Goal: Transaction & Acquisition: Purchase product/service

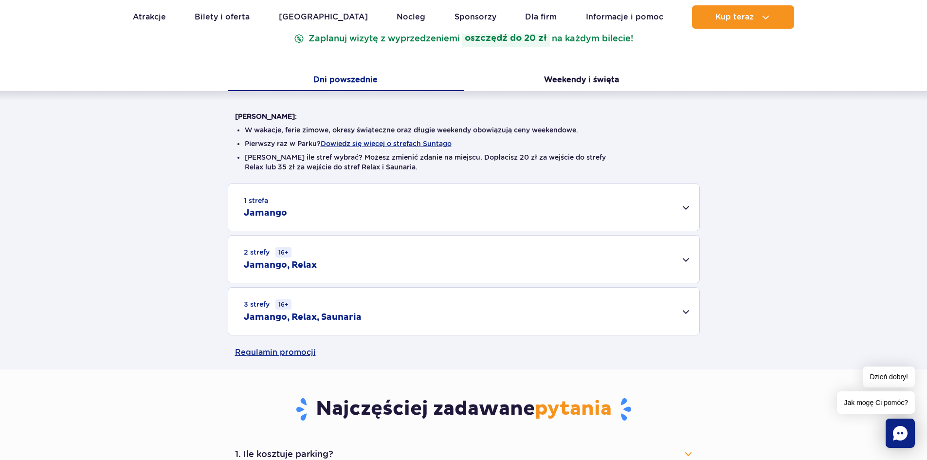
scroll to position [212, 0]
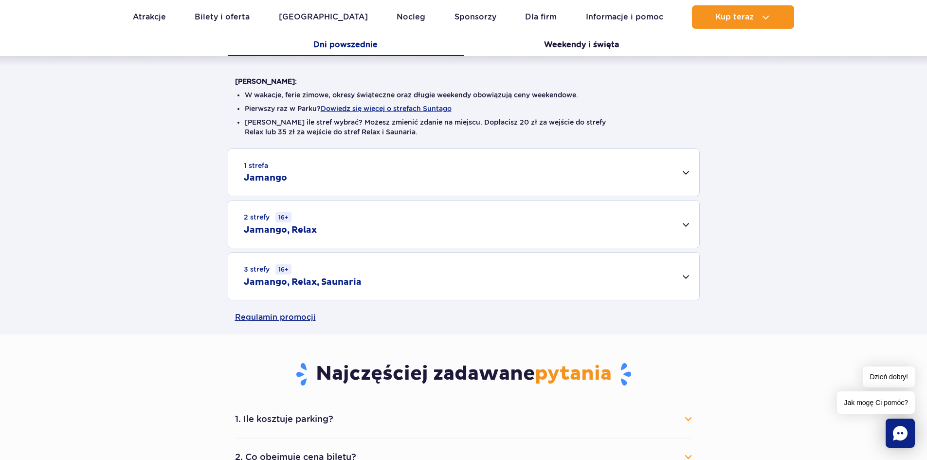
click at [914, 100] on div "Warto wiedzieć: W wakacje, ferie zimowe, okresy świąteczne oraz długie weekendy…" at bounding box center [463, 178] width 927 height 244
drag, startPoint x: 914, startPoint y: 100, endPoint x: 912, endPoint y: 108, distance: 8.3
click at [912, 108] on div "Warto wiedzieć: W wakacje, ferie zimowe, okresy świąteczne oraz długie weekendy…" at bounding box center [463, 178] width 927 height 244
click at [688, 267] on div "3 strefy 16+ Jamango, Relax, Saunaria" at bounding box center [463, 276] width 471 height 47
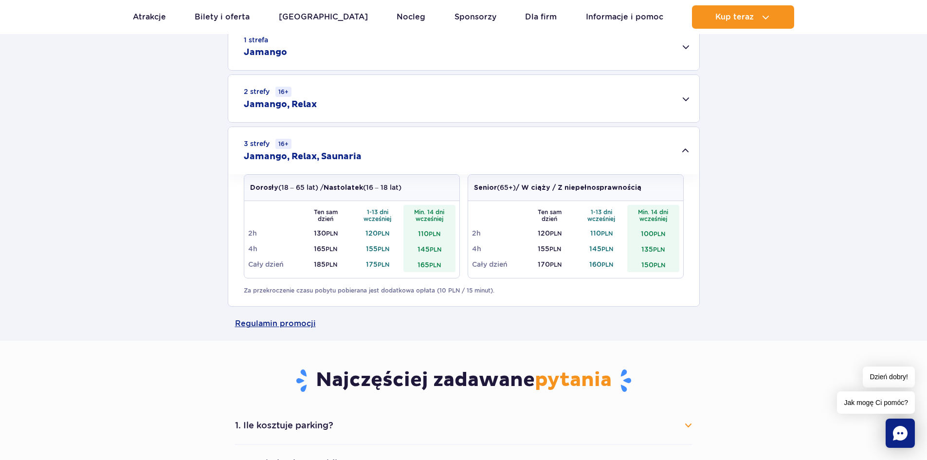
scroll to position [340, 0]
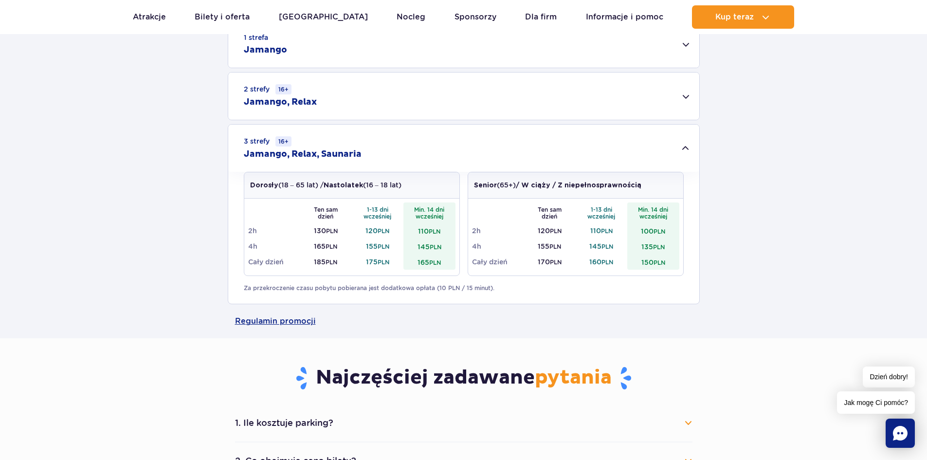
click at [423, 245] on td "145 PLN" at bounding box center [429, 246] width 52 height 16
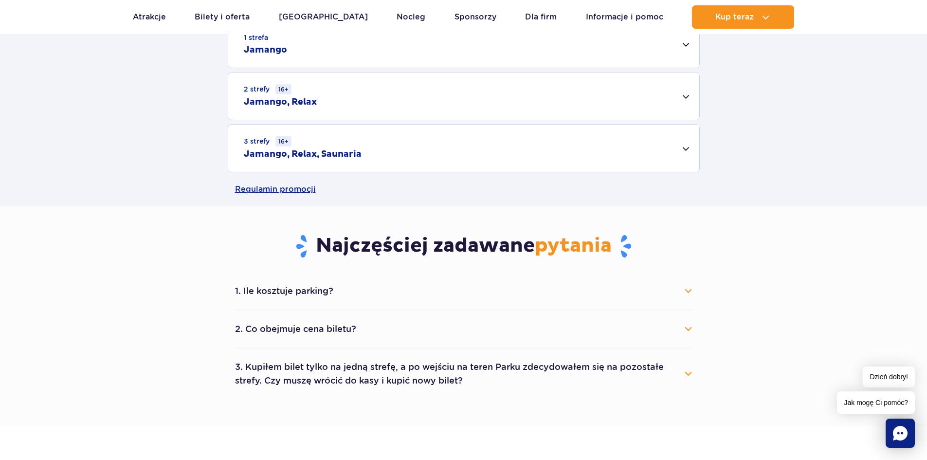
click at [423, 245] on td "145 PLN" at bounding box center [429, 246] width 52 height 16
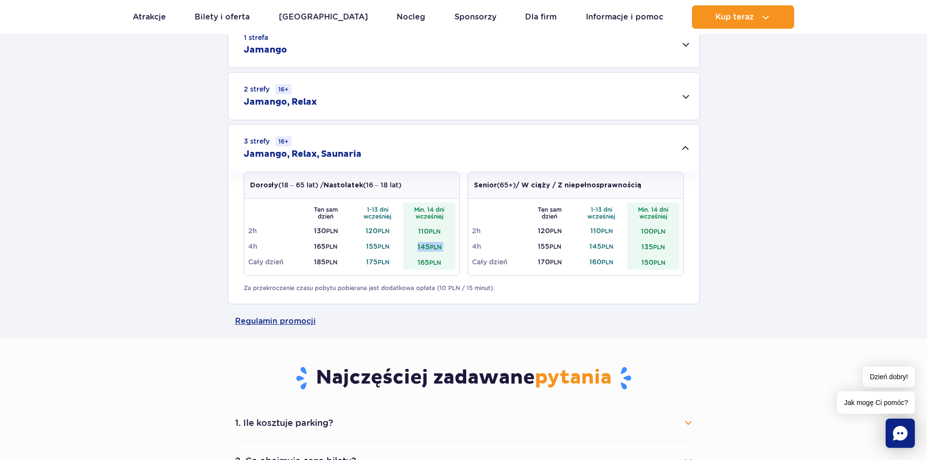
click at [423, 245] on td "145 PLN" at bounding box center [429, 246] width 52 height 16
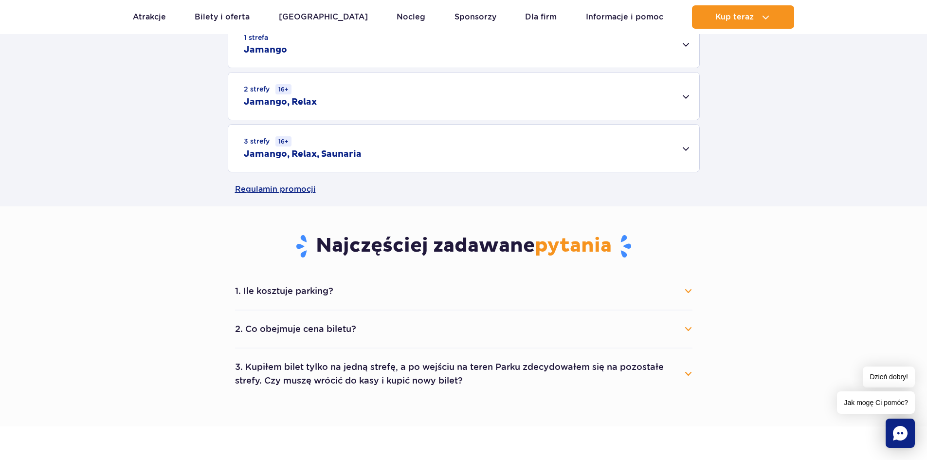
click at [404, 157] on div "3 strefy 16+ Jamango, Relax, Saunaria" at bounding box center [463, 148] width 471 height 47
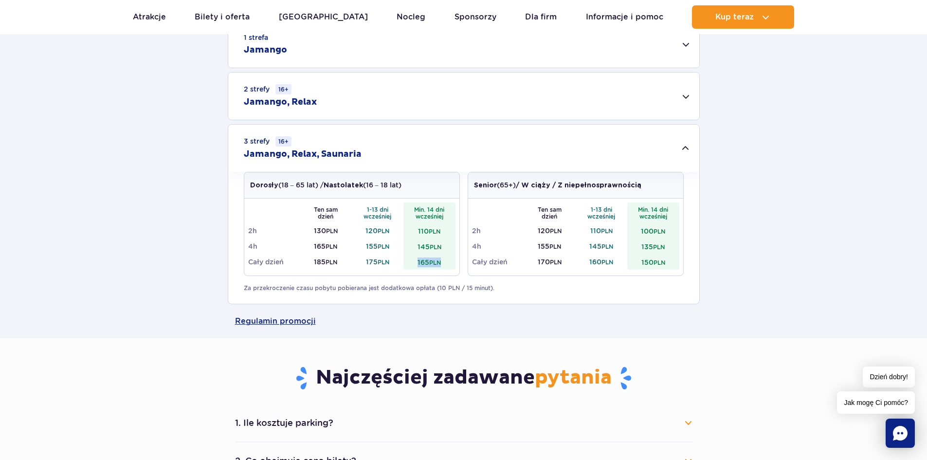
drag, startPoint x: 415, startPoint y: 262, endPoint x: 450, endPoint y: 262, distance: 35.5
click at [450, 262] on td "165 PLN" at bounding box center [429, 262] width 52 height 16
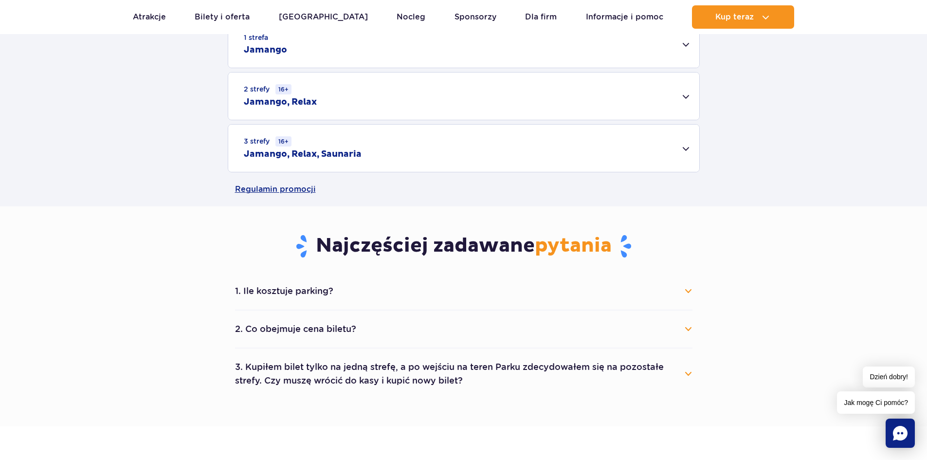
click at [333, 329] on button "2. Co obejmuje cena biletu?" at bounding box center [463, 328] width 457 height 21
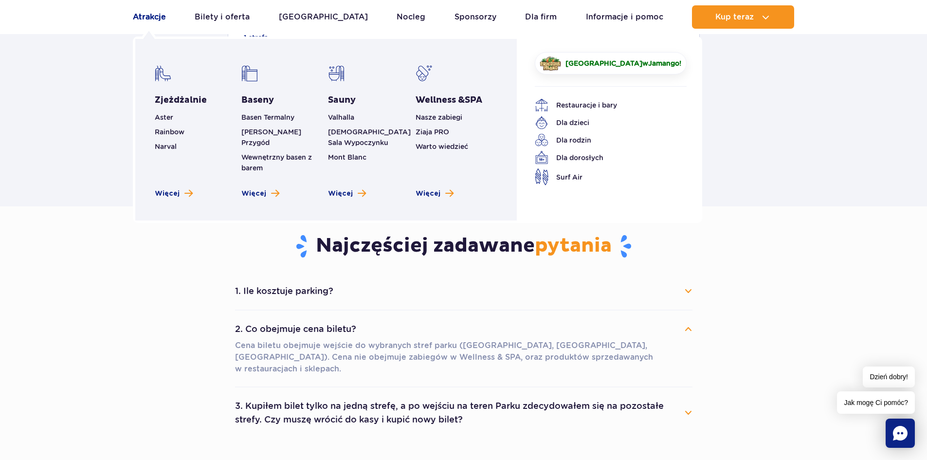
click at [156, 24] on link "Atrakcje" at bounding box center [149, 16] width 33 height 23
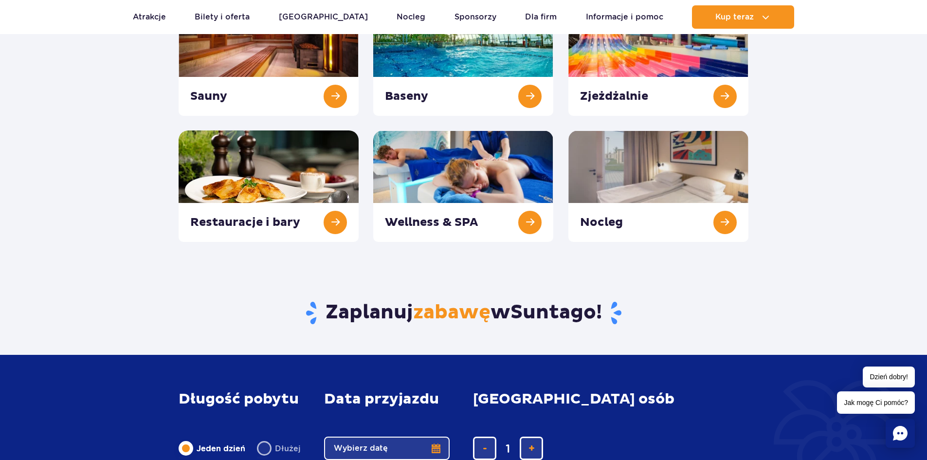
scroll to position [136, 0]
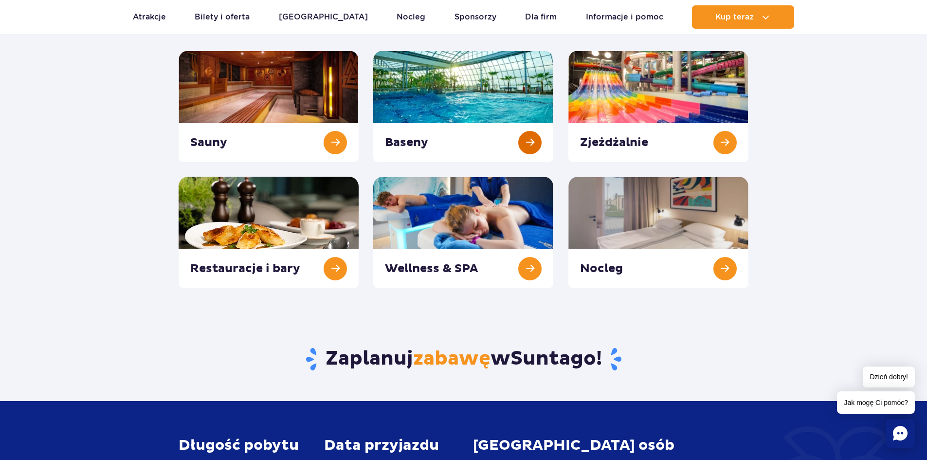
click at [504, 136] on link at bounding box center [463, 106] width 180 height 111
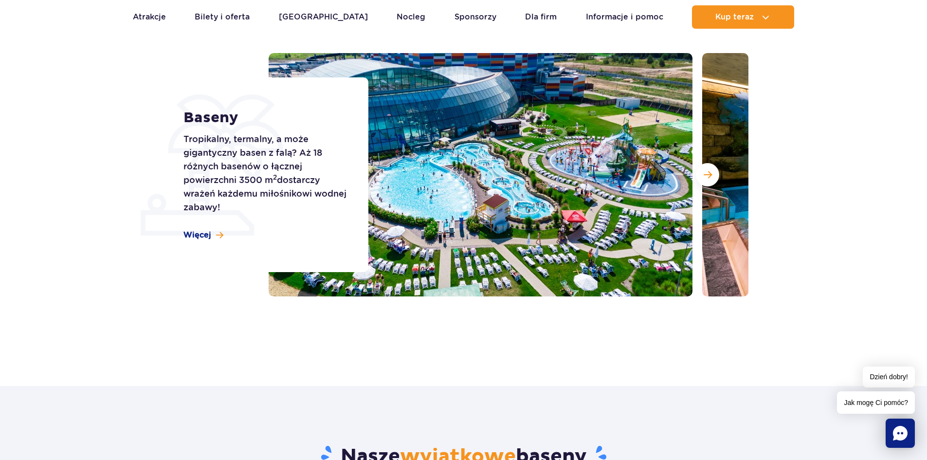
scroll to position [90, 0]
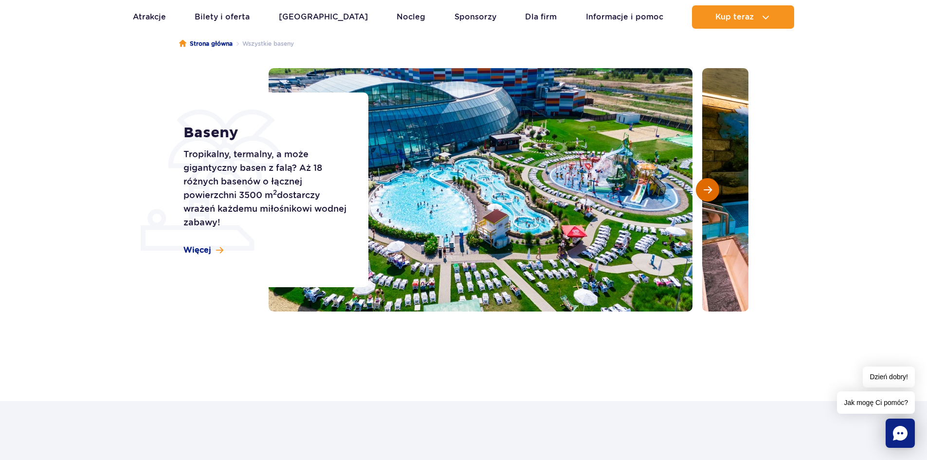
click at [703, 191] on button "Następny slajd" at bounding box center [707, 189] width 23 height 23
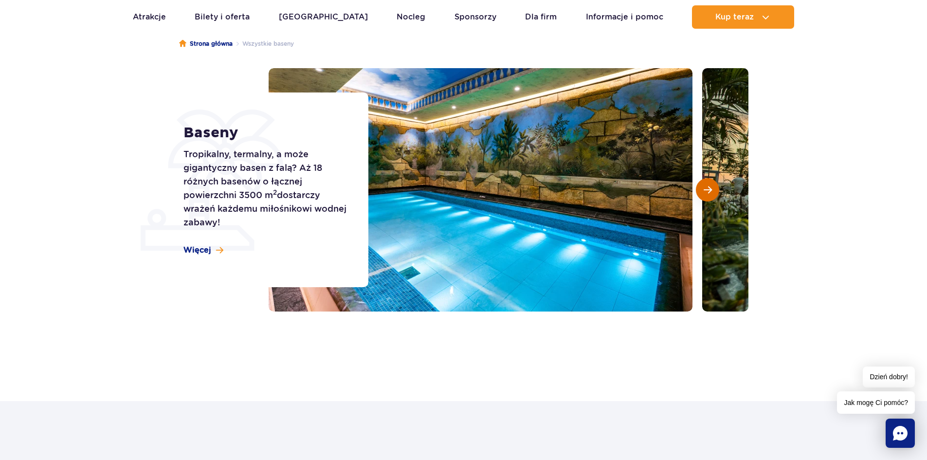
click at [703, 191] on button "Następny slajd" at bounding box center [707, 189] width 23 height 23
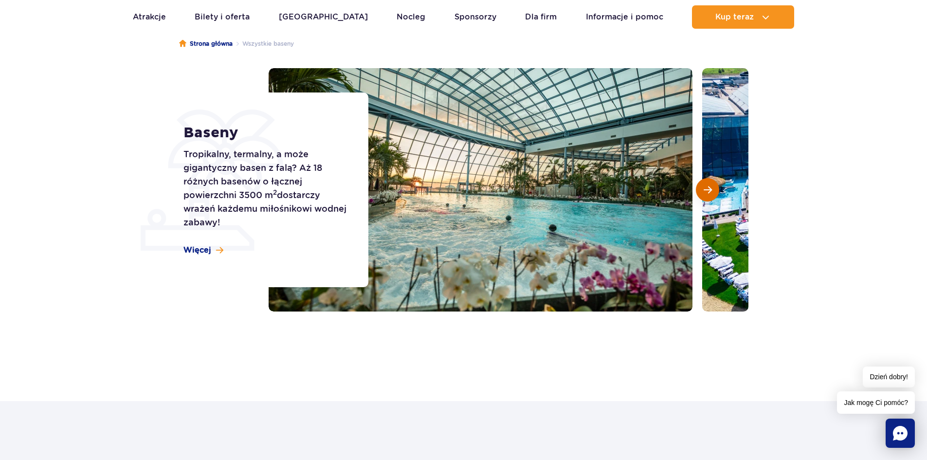
click at [703, 191] on button "Następny slajd" at bounding box center [707, 189] width 23 height 23
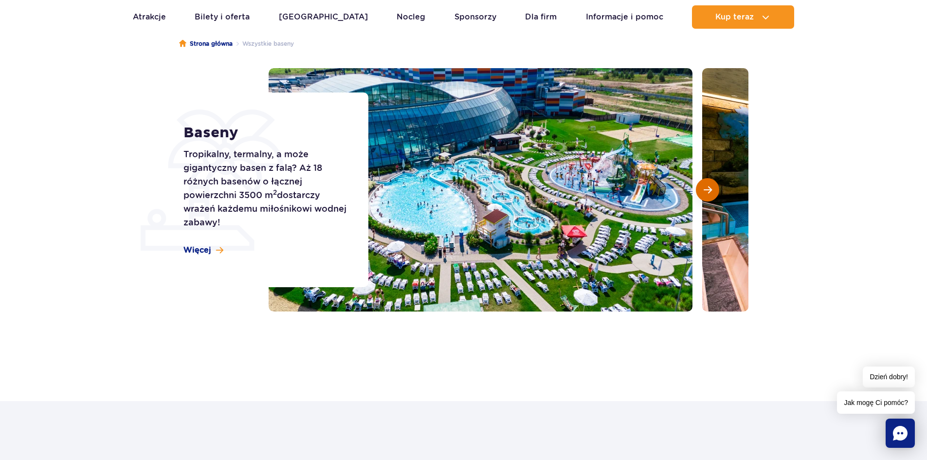
click at [703, 191] on button "Następny slajd" at bounding box center [707, 189] width 23 height 23
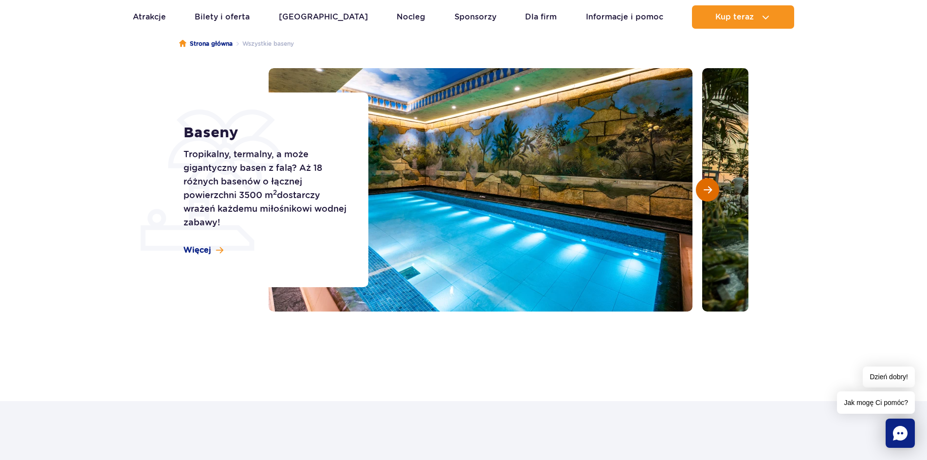
click at [703, 191] on button "Następny slajd" at bounding box center [707, 189] width 23 height 23
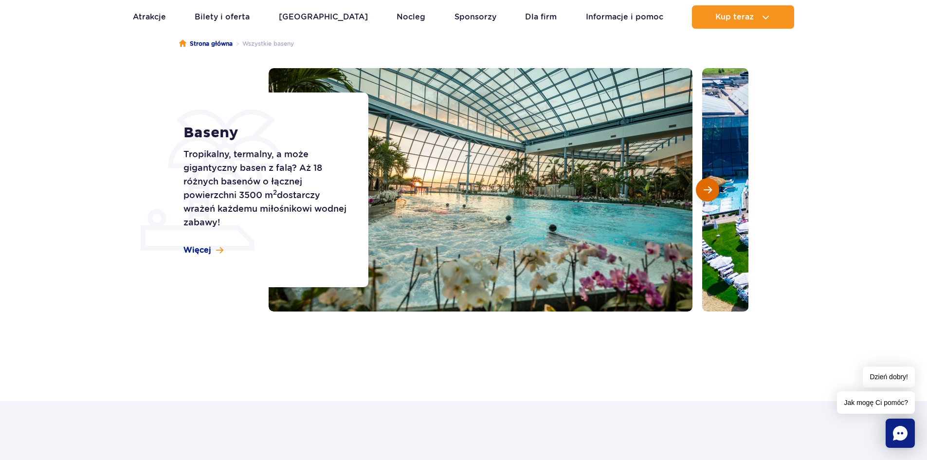
click at [703, 191] on button "Następny slajd" at bounding box center [707, 189] width 23 height 23
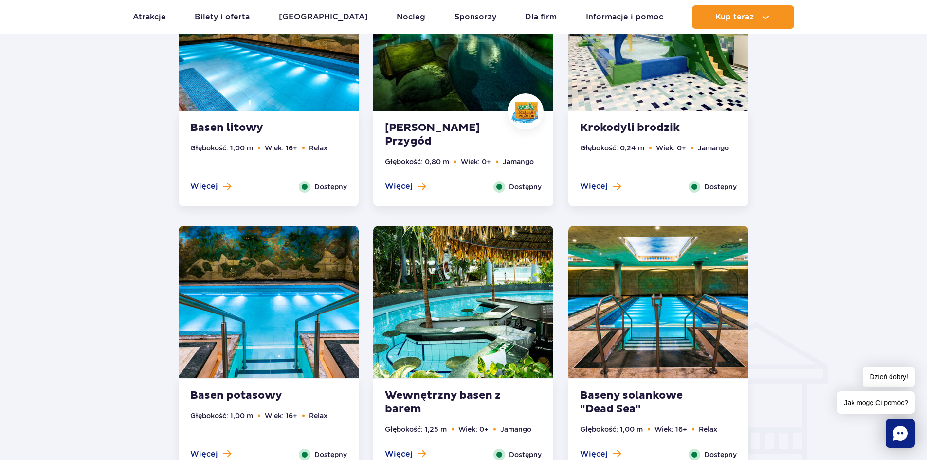
scroll to position [0, 0]
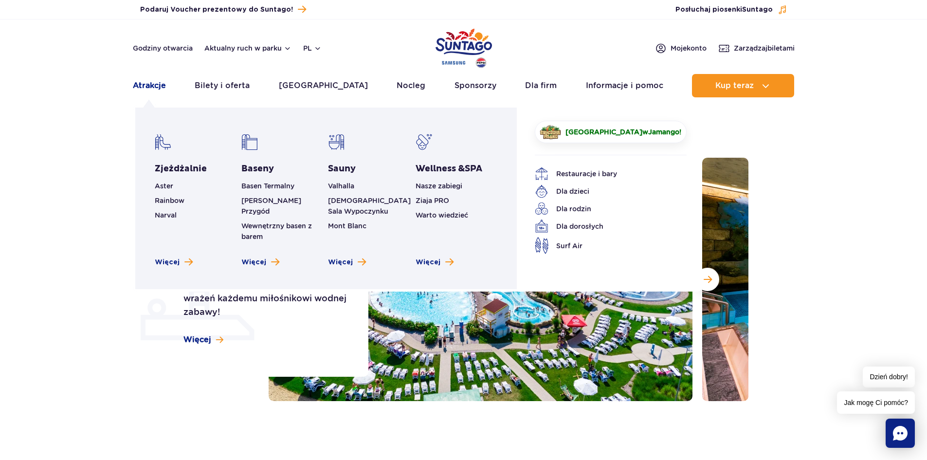
click at [147, 83] on link "Atrakcje" at bounding box center [149, 85] width 33 height 23
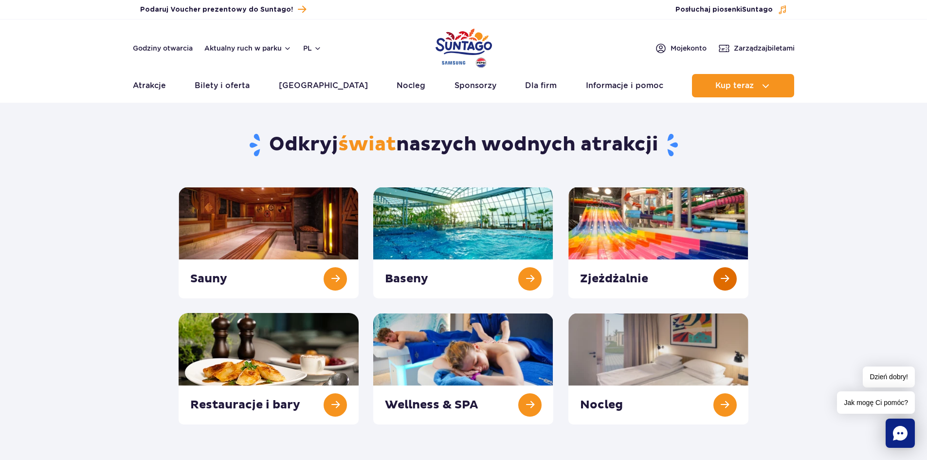
click at [613, 226] on link at bounding box center [658, 242] width 180 height 111
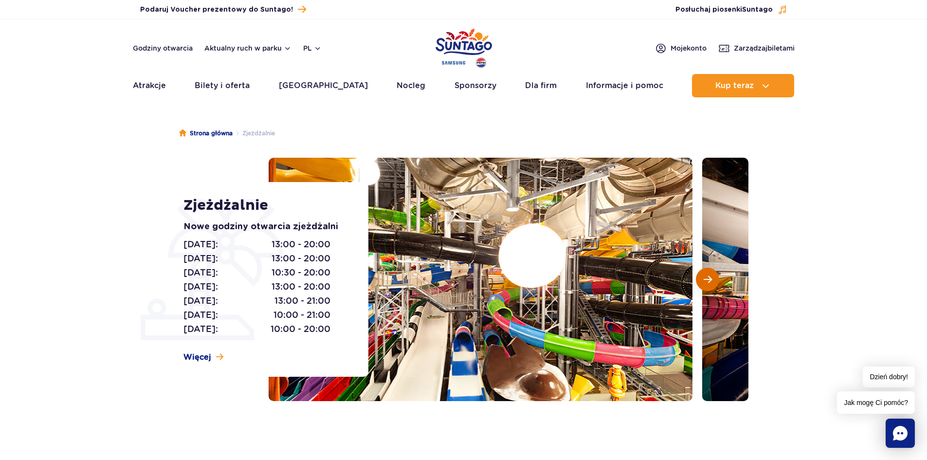
click at [707, 278] on span "Następny slajd" at bounding box center [708, 279] width 8 height 9
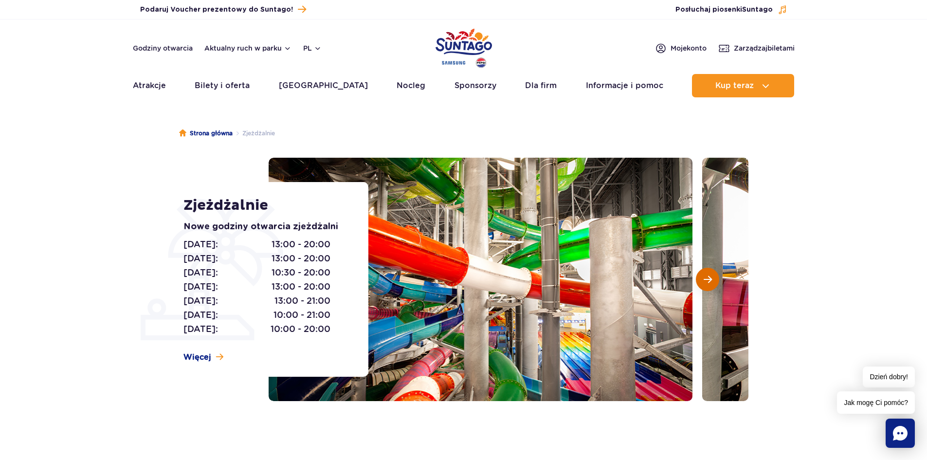
click at [707, 278] on span "Następny slajd" at bounding box center [708, 279] width 8 height 9
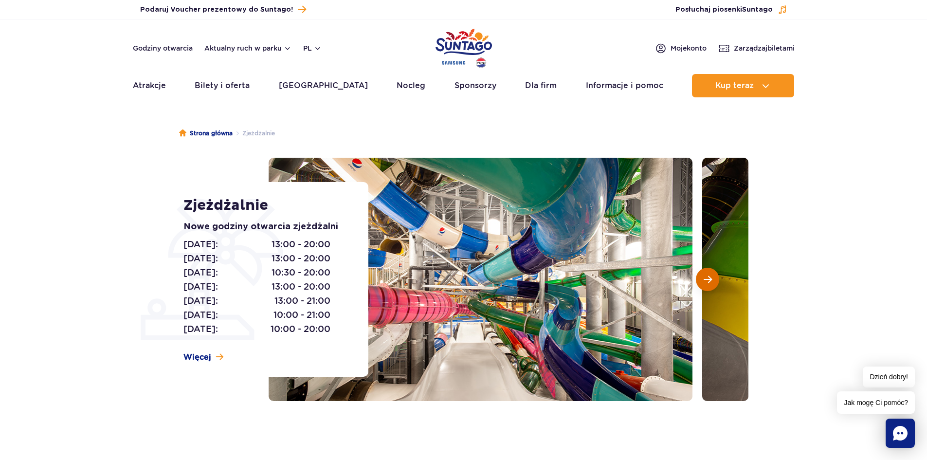
click at [707, 278] on span "Następny slajd" at bounding box center [708, 279] width 8 height 9
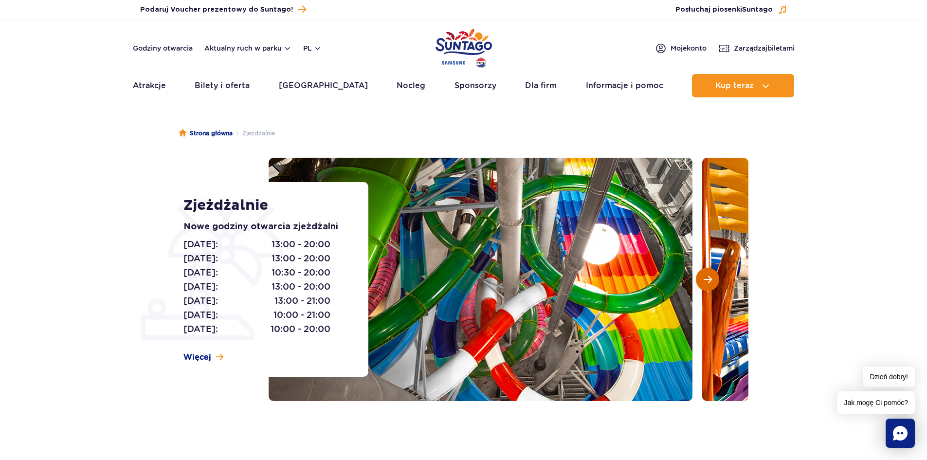
click at [707, 278] on span "Następny slajd" at bounding box center [708, 279] width 8 height 9
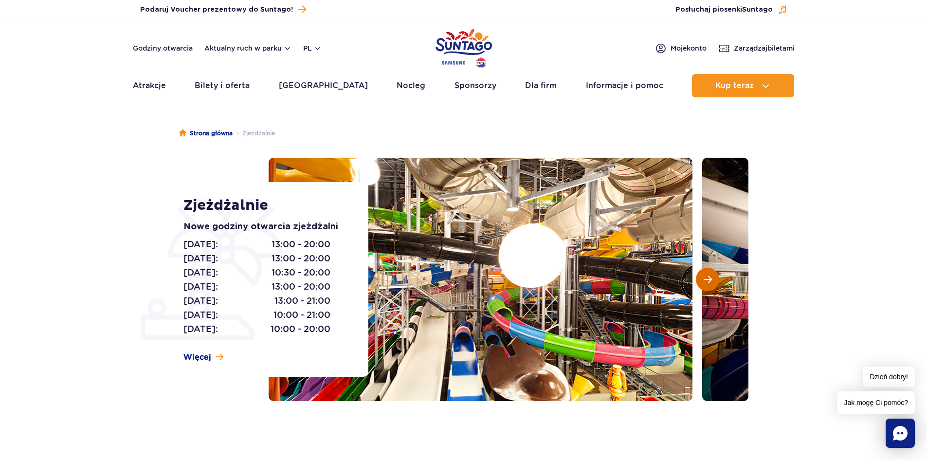
click at [707, 278] on span "Następny slajd" at bounding box center [708, 279] width 8 height 9
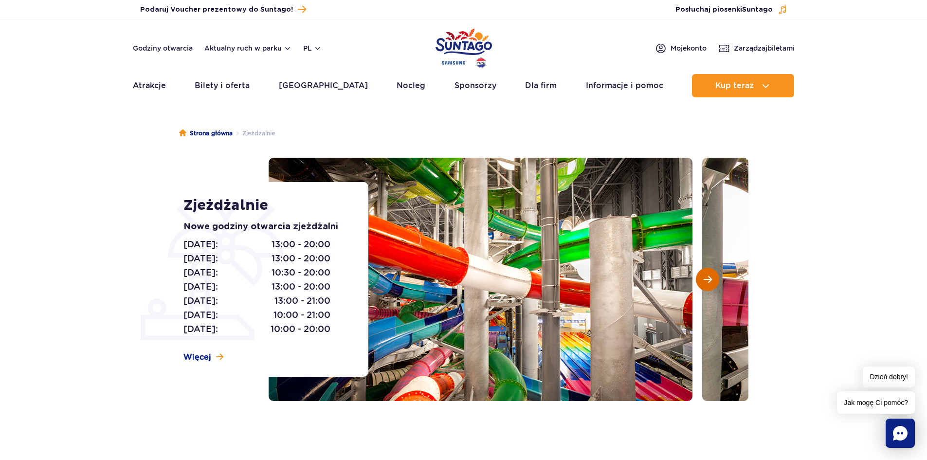
click at [707, 278] on span "Następny slajd" at bounding box center [708, 279] width 8 height 9
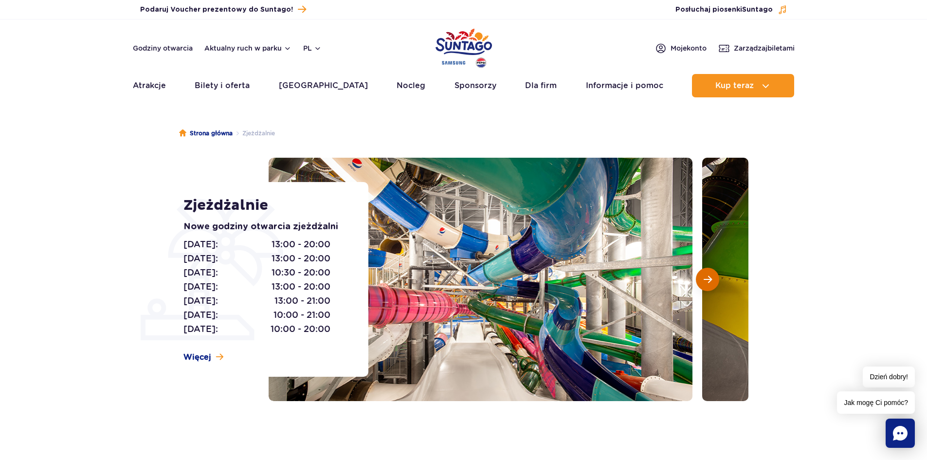
click at [707, 278] on span "Następny slajd" at bounding box center [708, 279] width 8 height 9
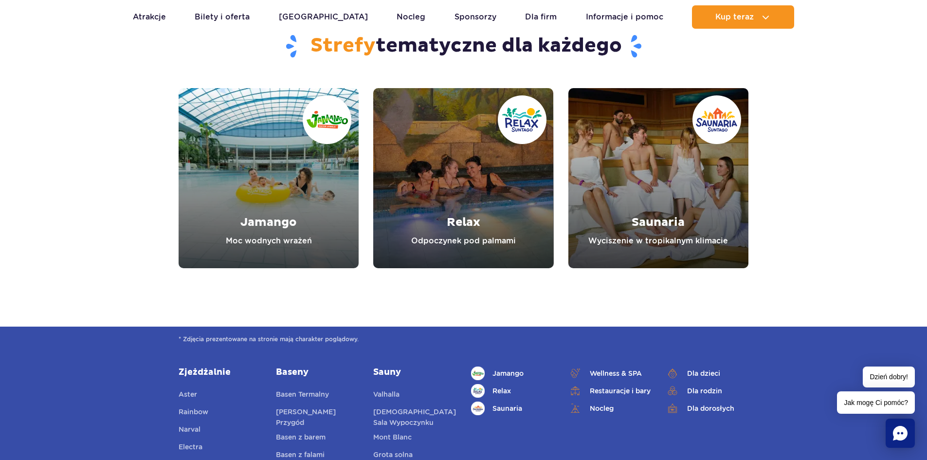
scroll to position [3379, 0]
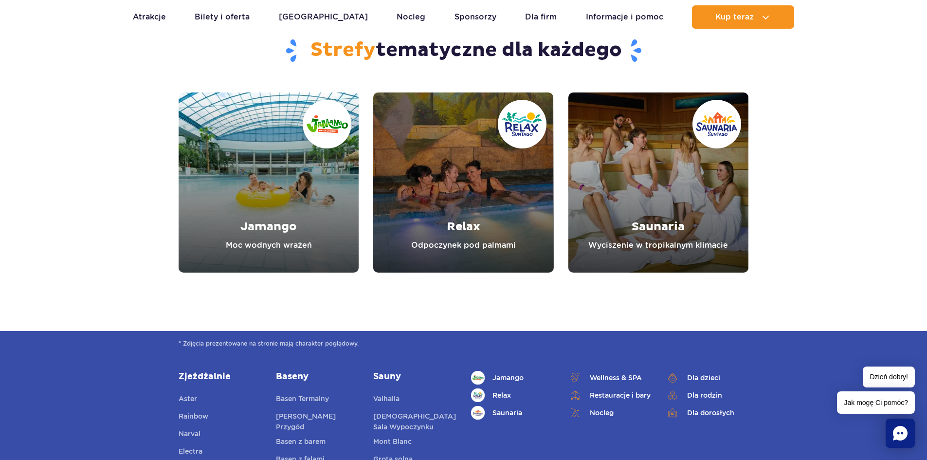
click at [281, 240] on link "Jamango" at bounding box center [269, 182] width 180 height 180
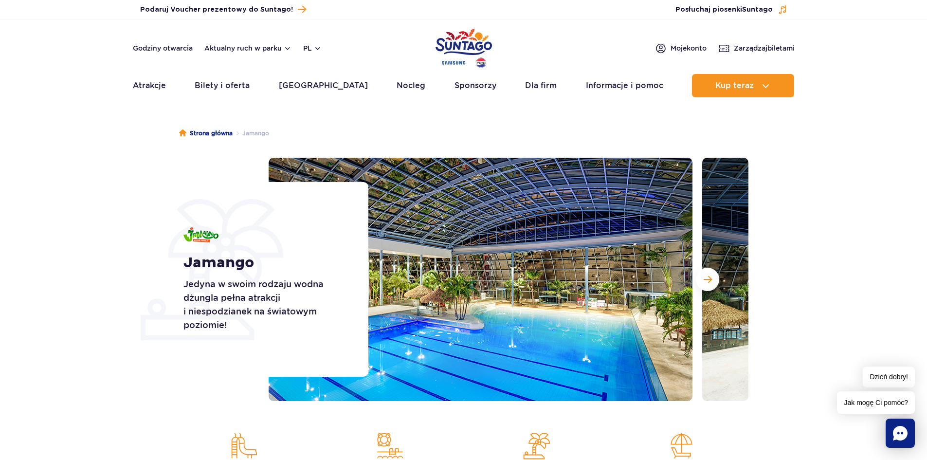
click at [610, 316] on img at bounding box center [481, 279] width 424 height 243
click at [708, 277] on span "Następny slajd" at bounding box center [708, 279] width 8 height 9
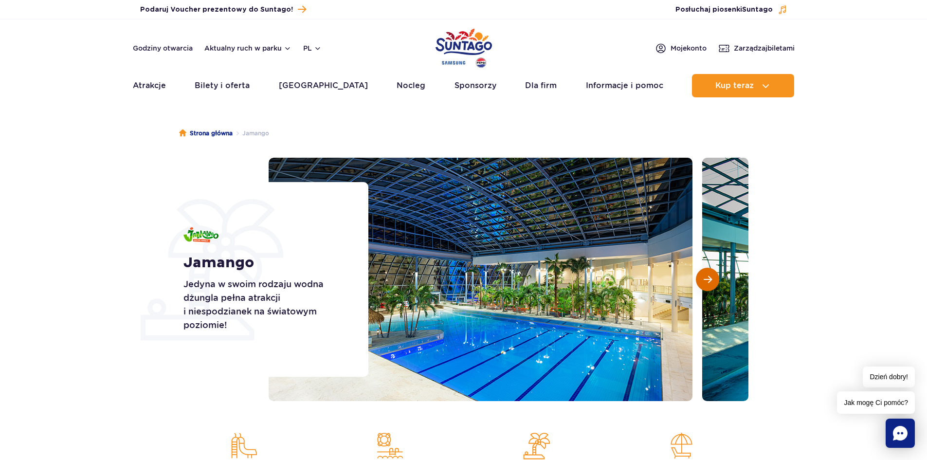
click at [710, 280] on span "Następny slajd" at bounding box center [708, 279] width 8 height 9
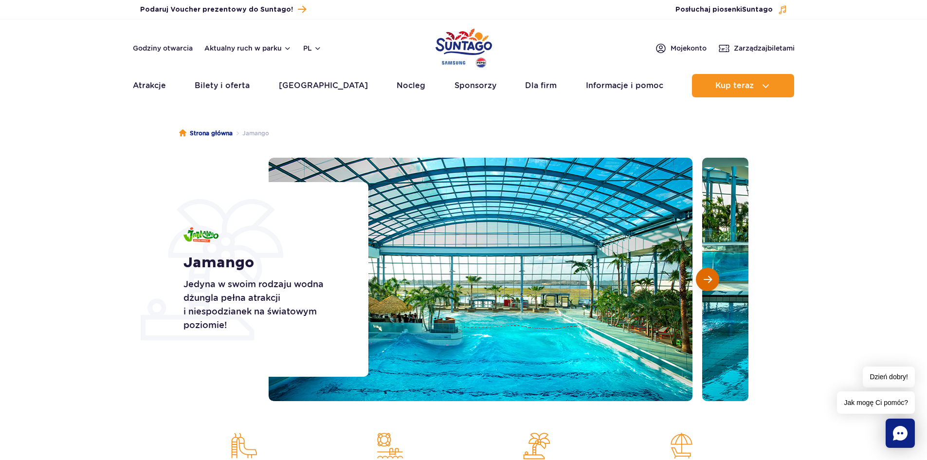
click at [710, 280] on span "Następny slajd" at bounding box center [708, 279] width 8 height 9
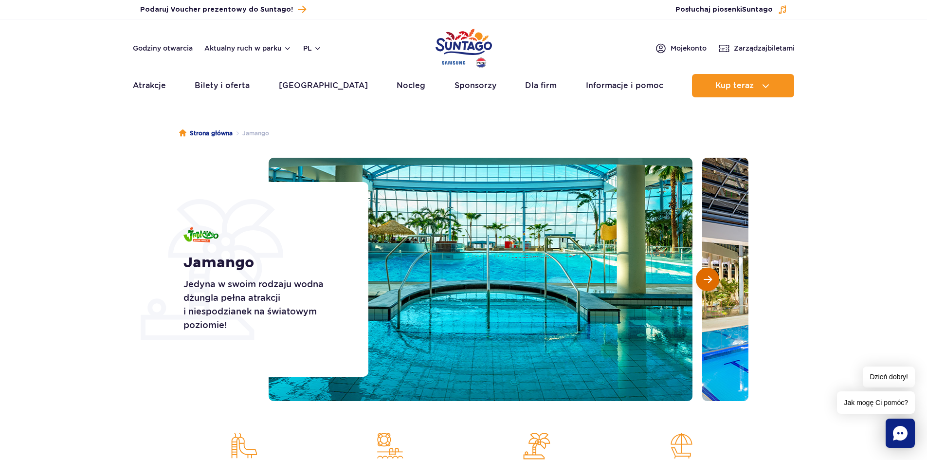
click at [710, 280] on span "Następny slajd" at bounding box center [708, 279] width 8 height 9
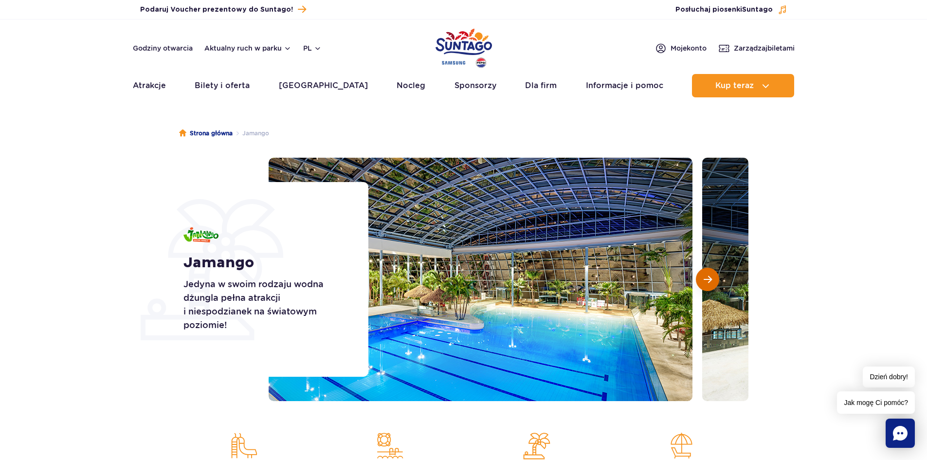
click at [710, 280] on span "Następny slajd" at bounding box center [708, 279] width 8 height 9
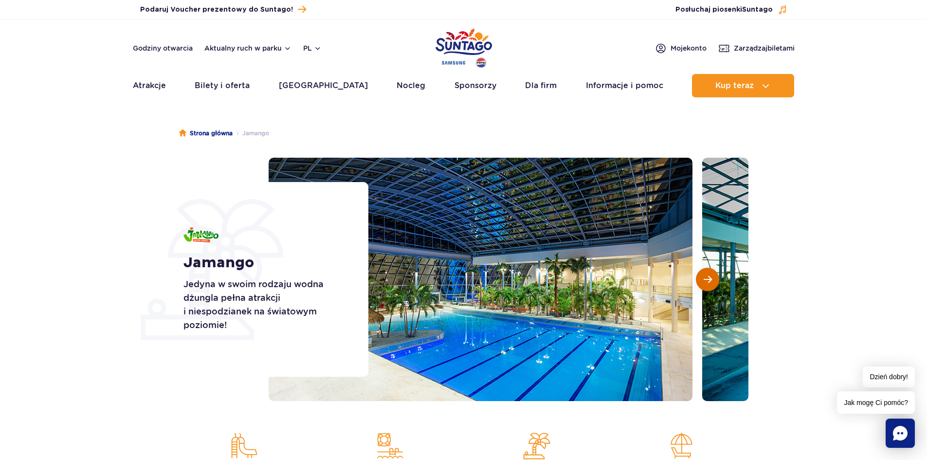
click at [710, 280] on span "Następny slajd" at bounding box center [708, 279] width 8 height 9
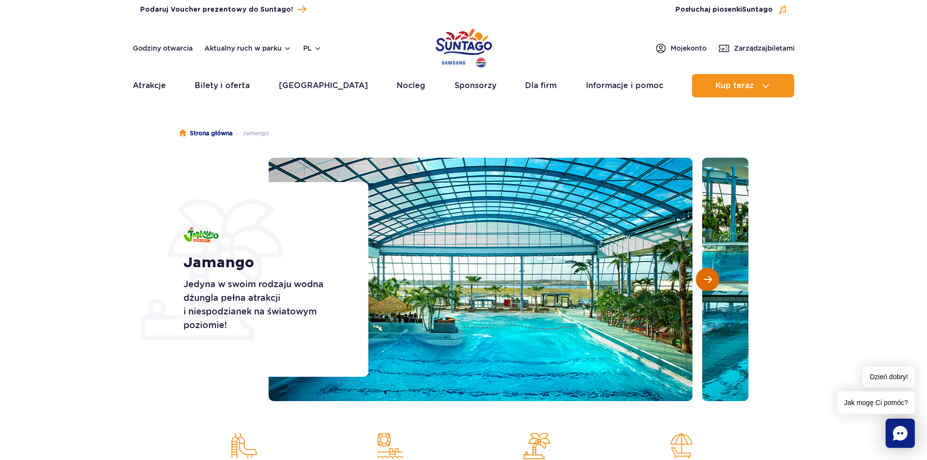
click at [710, 280] on span "Następny slajd" at bounding box center [708, 279] width 8 height 9
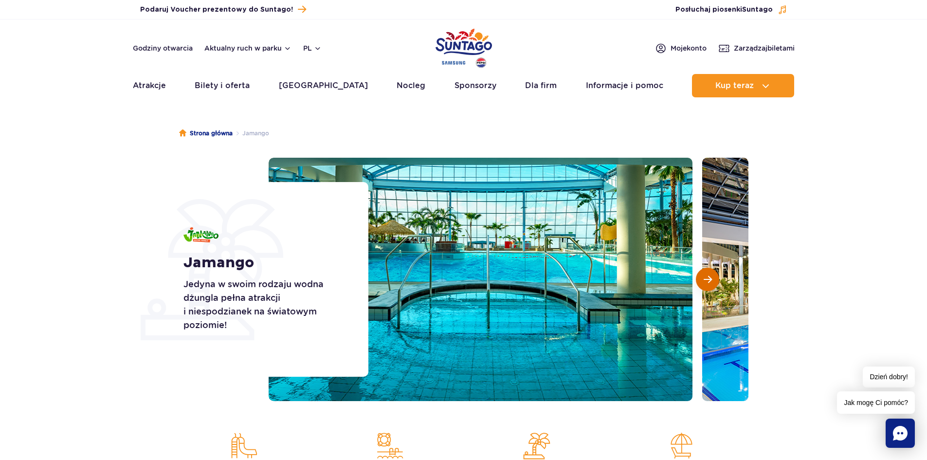
click at [710, 280] on span "Następny slajd" at bounding box center [708, 279] width 8 height 9
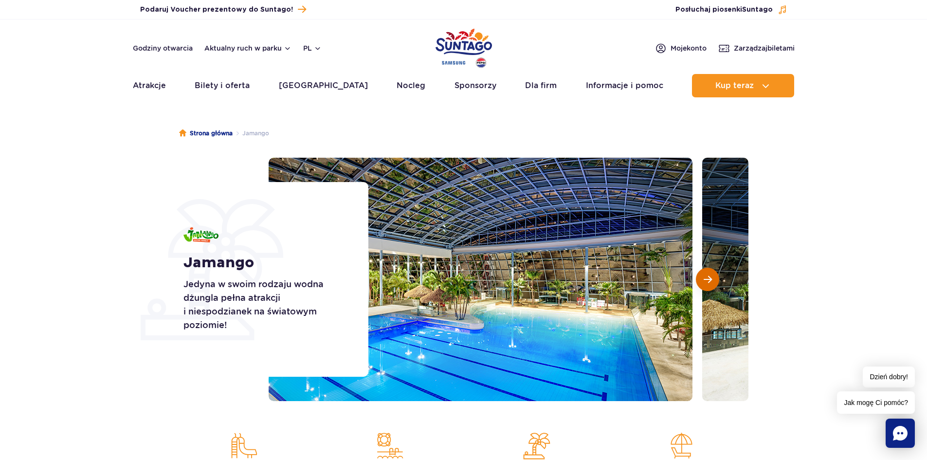
click at [710, 280] on span "Następny slajd" at bounding box center [708, 279] width 8 height 9
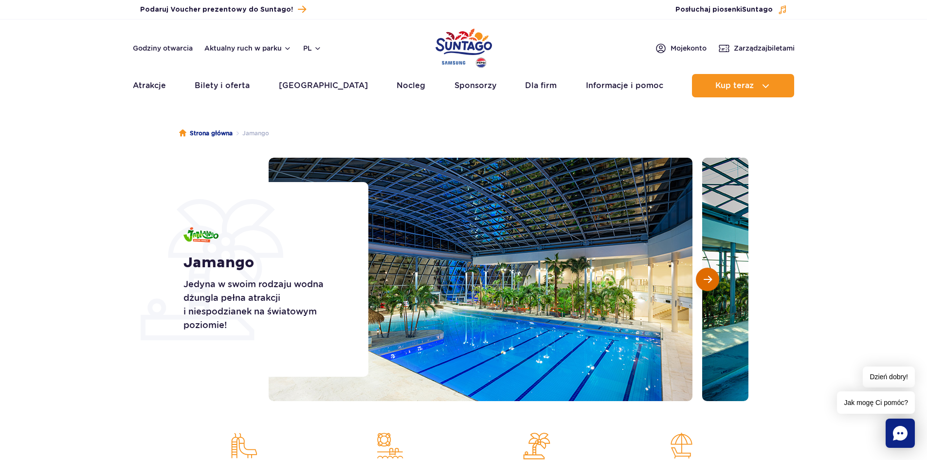
click at [710, 280] on span "Następny slajd" at bounding box center [708, 279] width 8 height 9
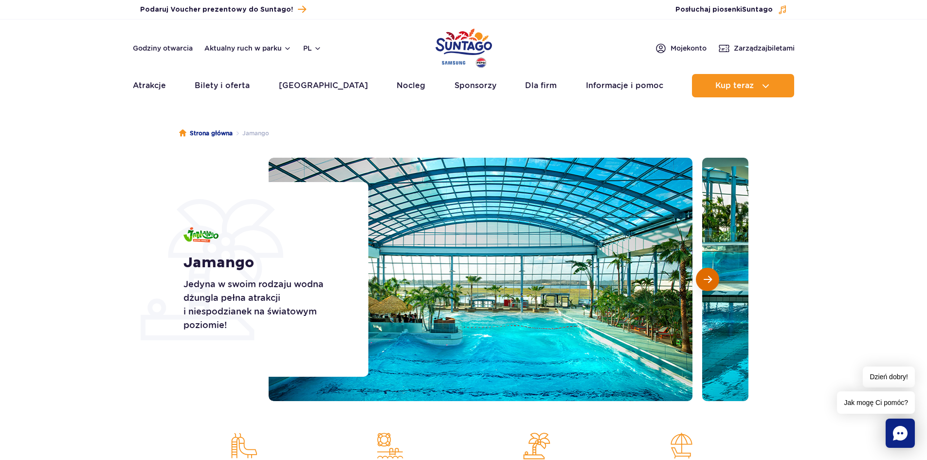
click at [710, 280] on span "Następny slajd" at bounding box center [708, 279] width 8 height 9
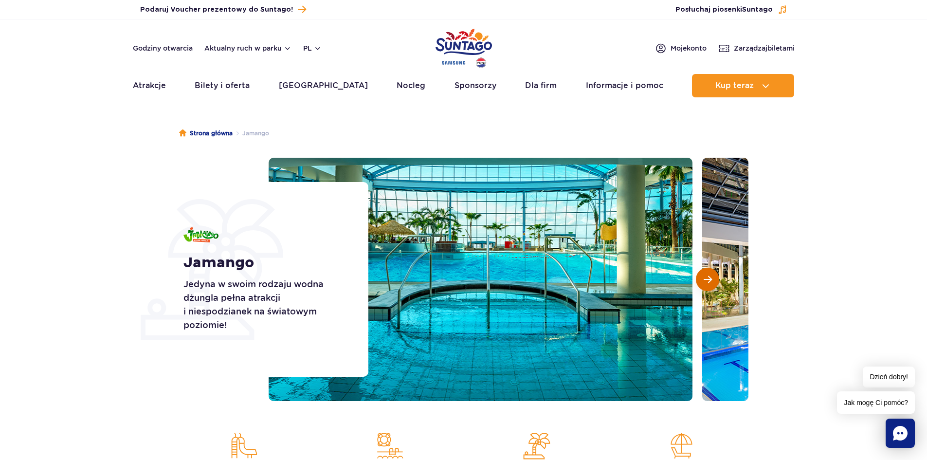
click at [710, 280] on span "Następny slajd" at bounding box center [708, 279] width 8 height 9
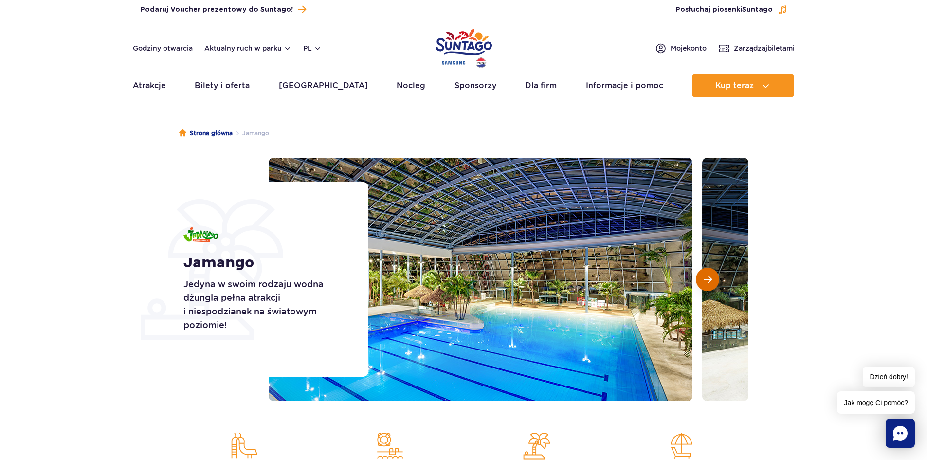
click at [710, 280] on span "Następny slajd" at bounding box center [708, 279] width 8 height 9
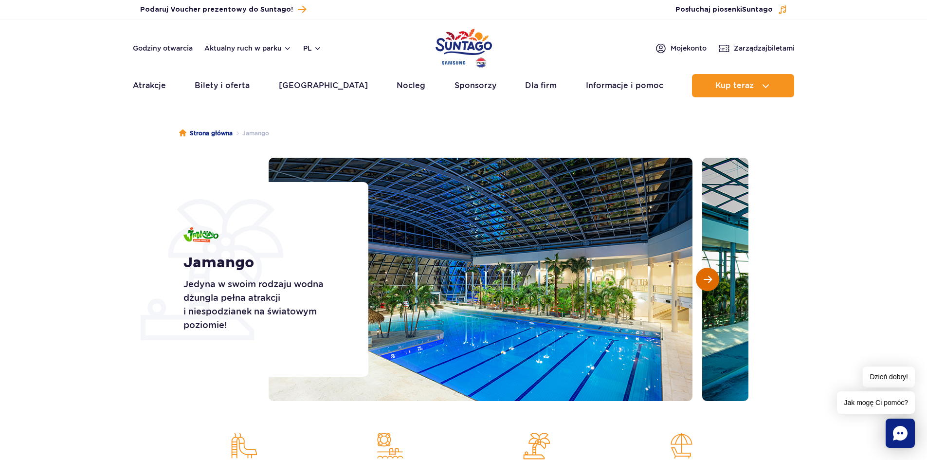
click at [710, 280] on span "Następny slajd" at bounding box center [708, 279] width 8 height 9
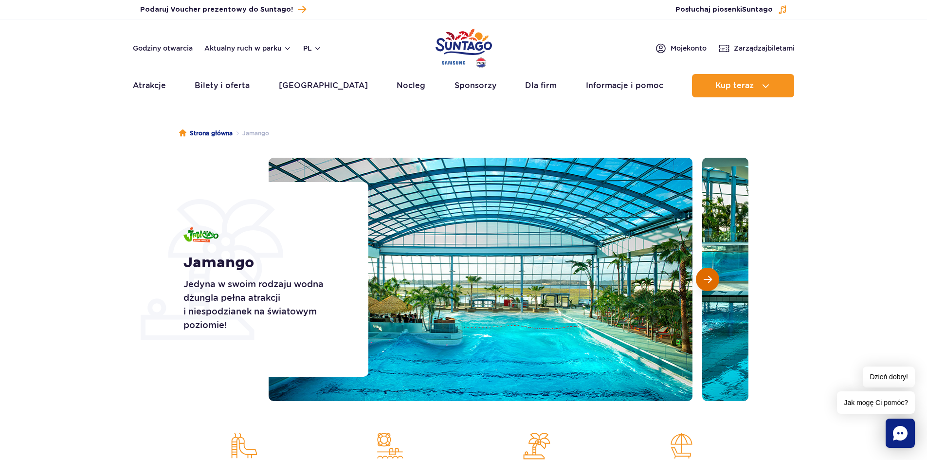
click at [710, 280] on span "Następny slajd" at bounding box center [708, 279] width 8 height 9
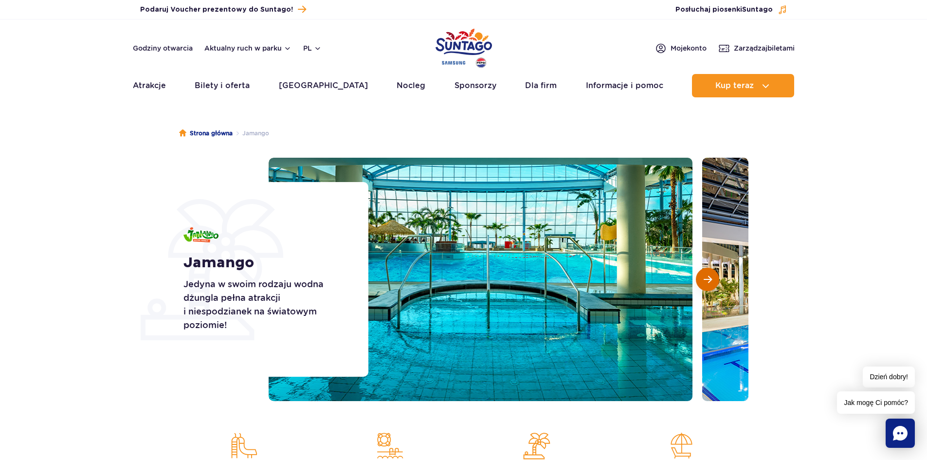
click at [710, 280] on span "Następny slajd" at bounding box center [708, 279] width 8 height 9
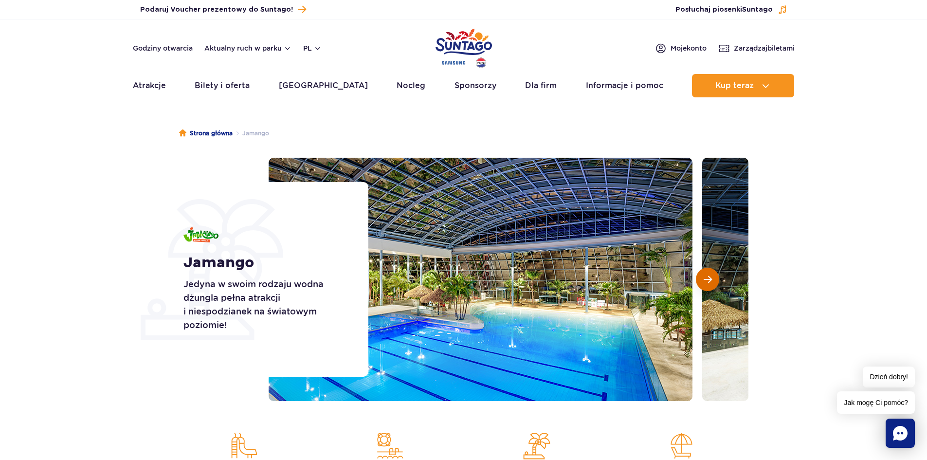
click at [710, 280] on span "Następny slajd" at bounding box center [708, 279] width 8 height 9
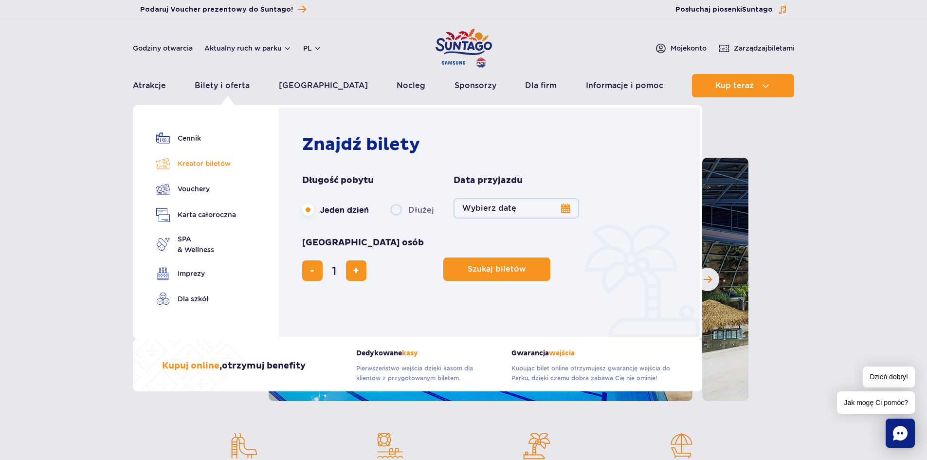
click at [195, 166] on link "Kreator biletów" at bounding box center [196, 164] width 80 height 14
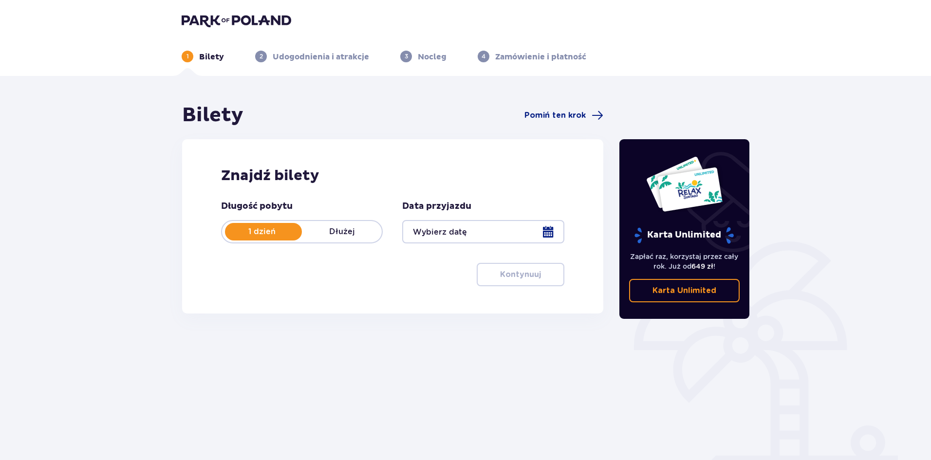
click at [325, 227] on p "Dłużej" at bounding box center [342, 231] width 80 height 11
click at [264, 233] on p "1 dzień" at bounding box center [262, 231] width 80 height 11
click at [438, 230] on div at bounding box center [483, 231] width 162 height 23
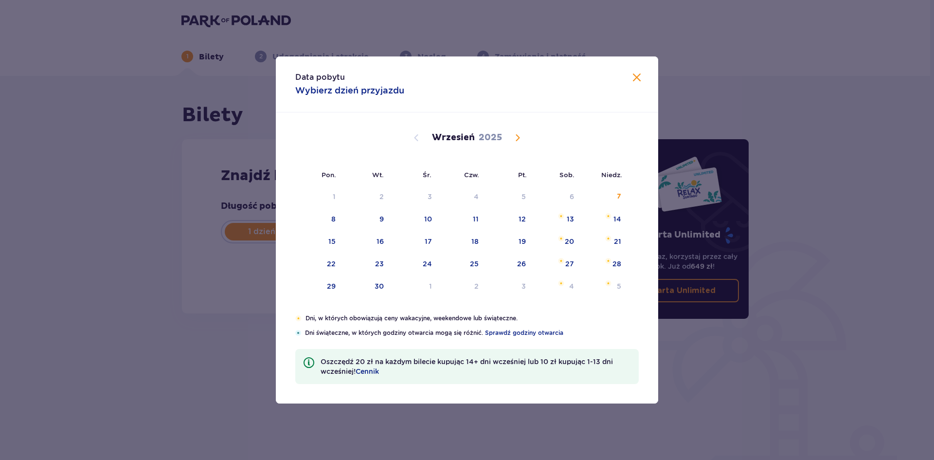
click at [519, 136] on span "Calendar" at bounding box center [518, 138] width 12 height 12
click at [333, 215] on div "6" at bounding box center [334, 219] width 4 height 10
type input "[DATE]"
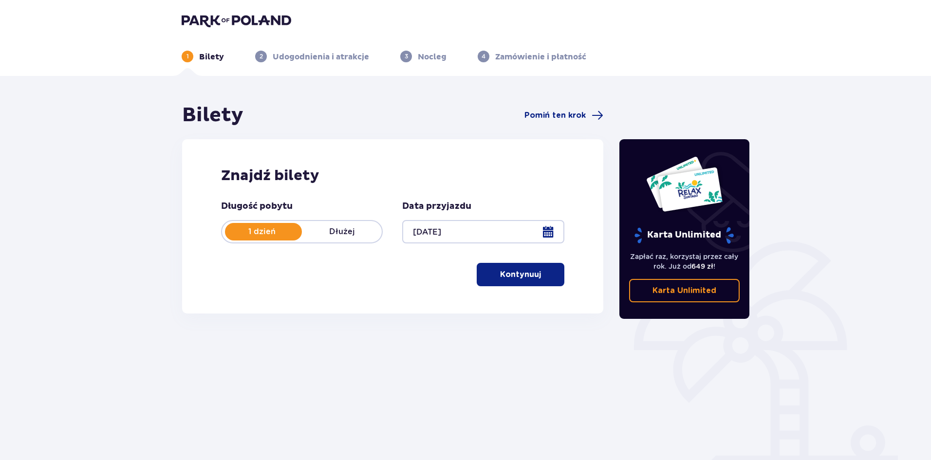
click at [503, 275] on p "Kontynuuj" at bounding box center [520, 274] width 41 height 11
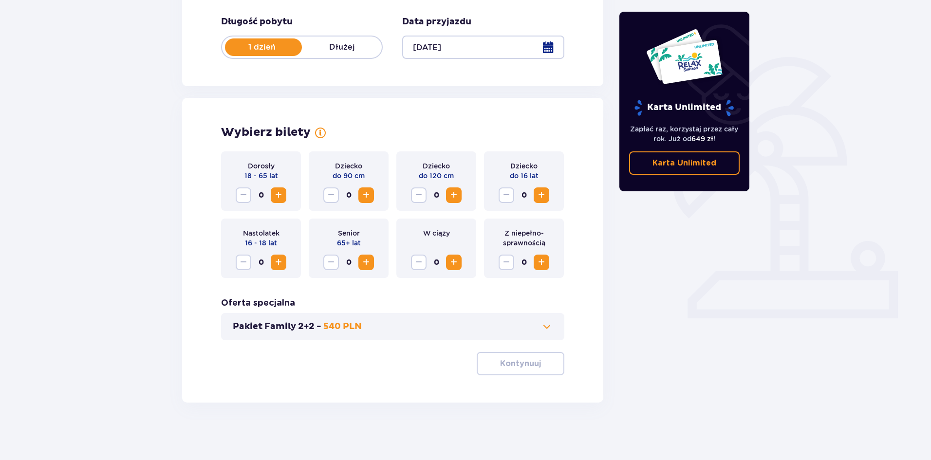
scroll to position [185, 0]
click at [281, 192] on span "Increase" at bounding box center [279, 194] width 12 height 12
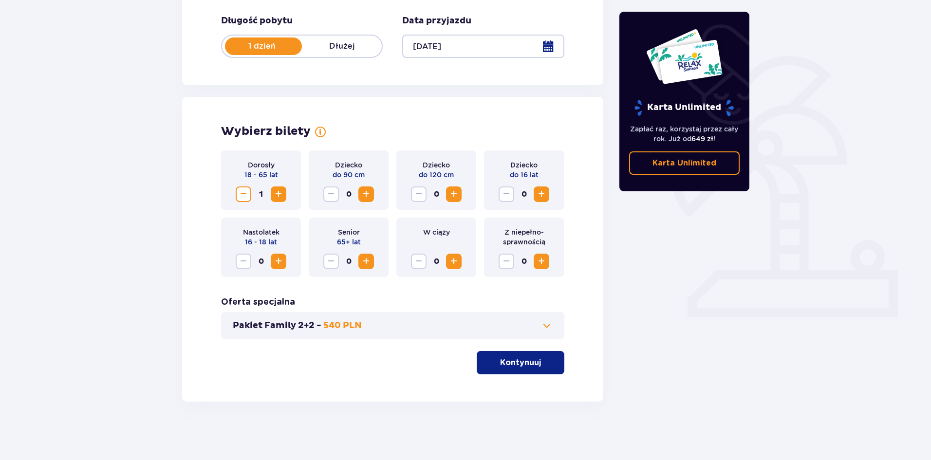
click at [281, 192] on span "Increase" at bounding box center [279, 194] width 12 height 12
click at [513, 364] on p "Kontynuuj" at bounding box center [520, 362] width 41 height 11
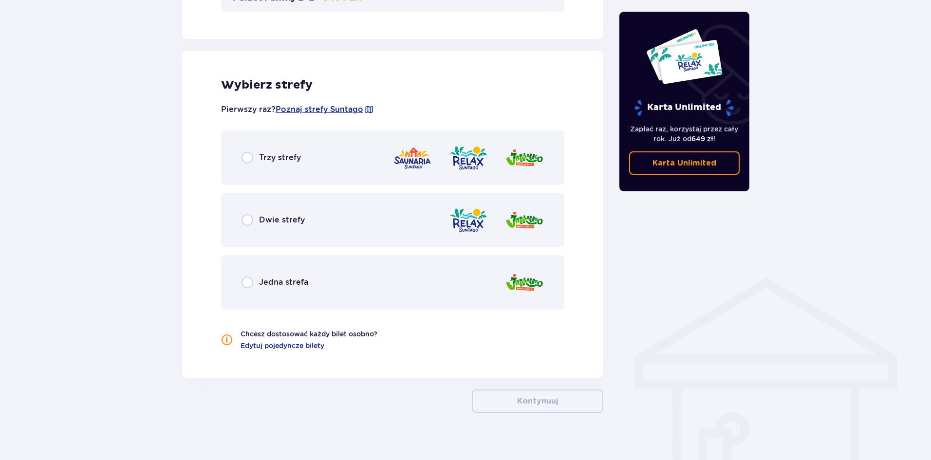
scroll to position [524, 0]
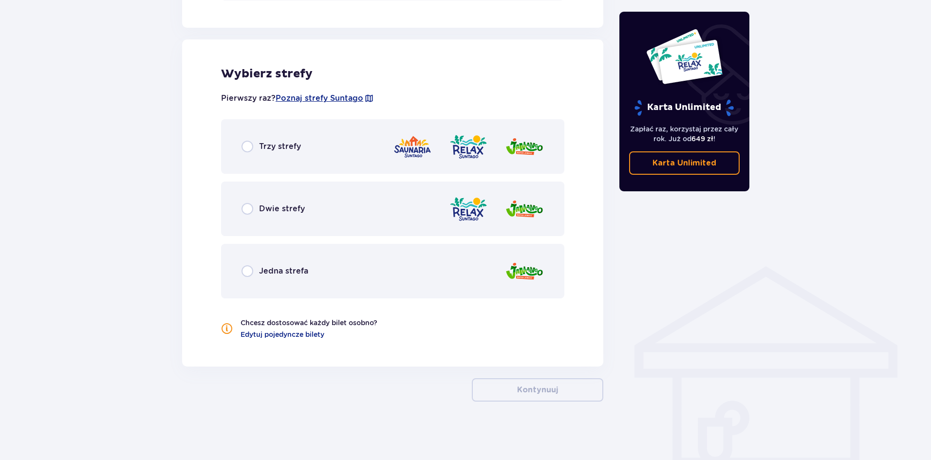
click at [353, 163] on div "Trzy strefy" at bounding box center [392, 146] width 343 height 55
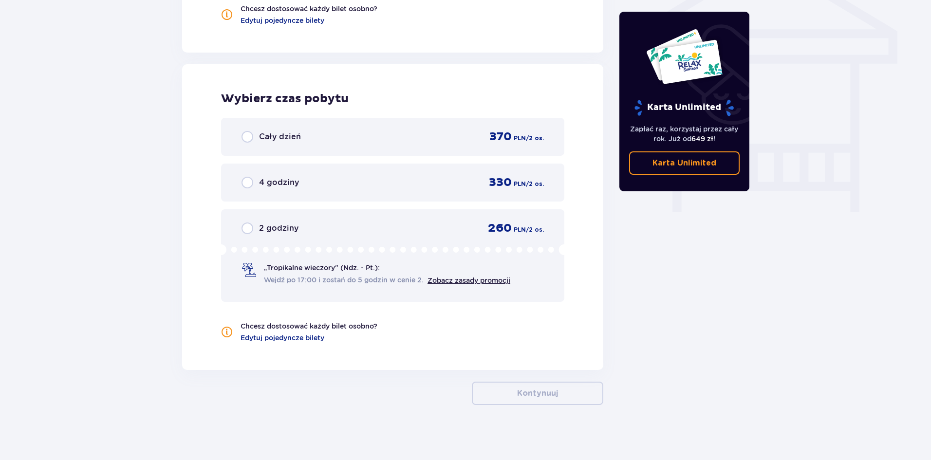
scroll to position [841, 0]
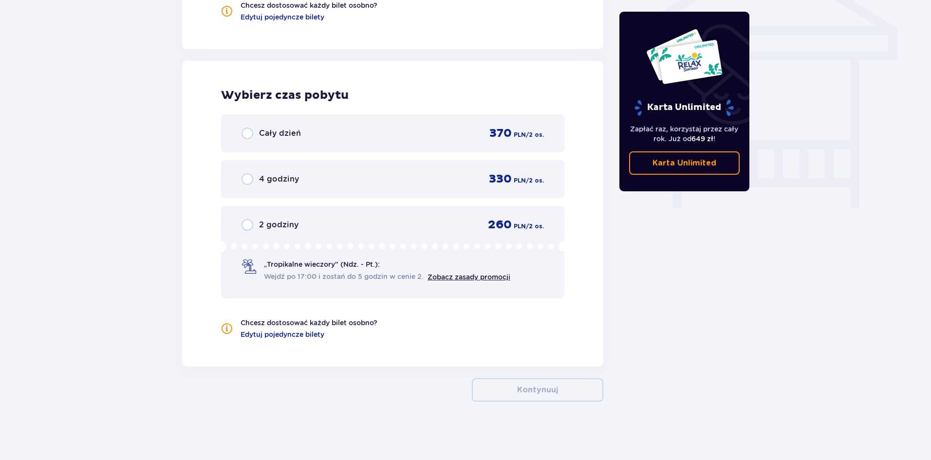
click at [343, 281] on span "Wejdź po 17:00 i zostań do 5 godzin w cenie 2." at bounding box center [344, 277] width 160 height 10
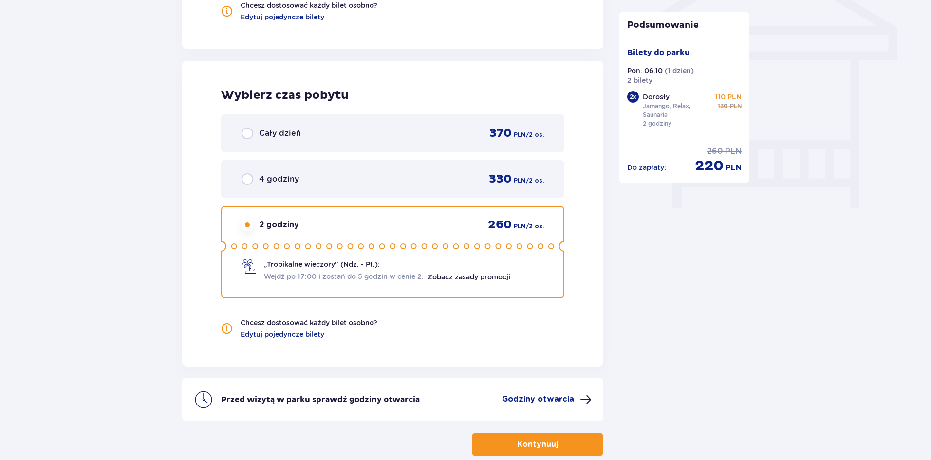
click at [704, 162] on p "220" at bounding box center [709, 166] width 29 height 18
click at [467, 276] on link "Zobacz zasady promocji" at bounding box center [468, 277] width 83 height 8
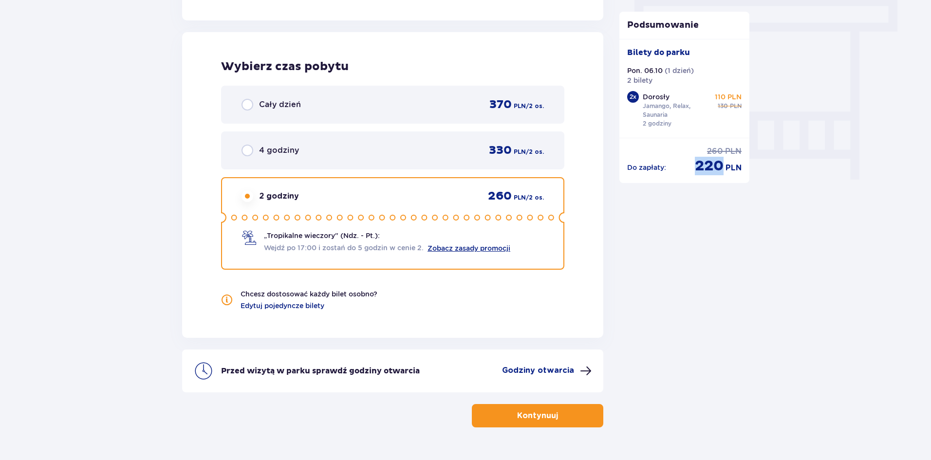
scroll to position [896, 0]
